Goal: Find specific page/section: Find specific page/section

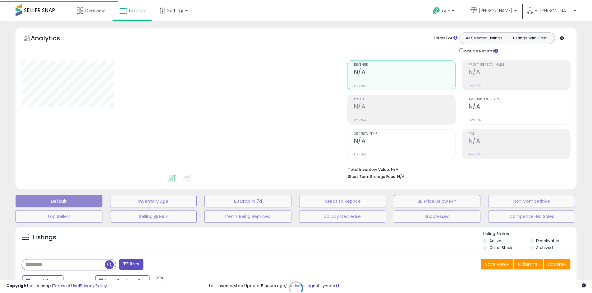
scroll to position [85, 0]
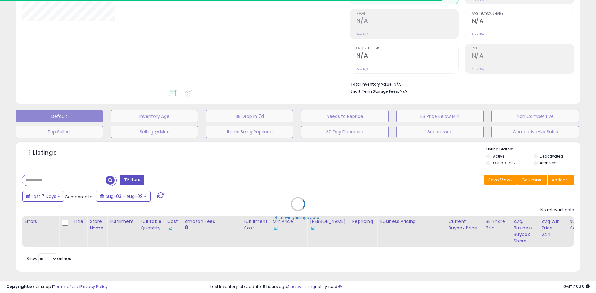
type input "**********"
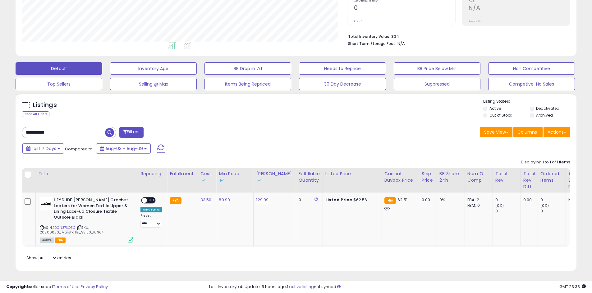
scroll to position [139, 0]
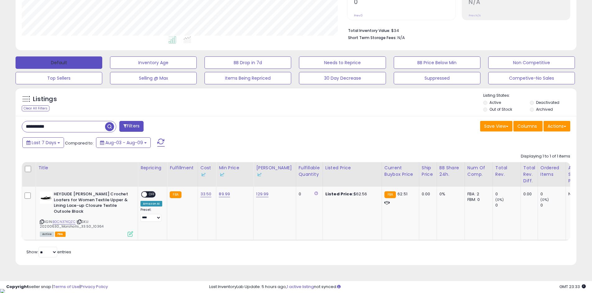
click at [71, 60] on button "Default" at bounding box center [59, 63] width 87 height 12
